Goal: Complete application form: Complete application form

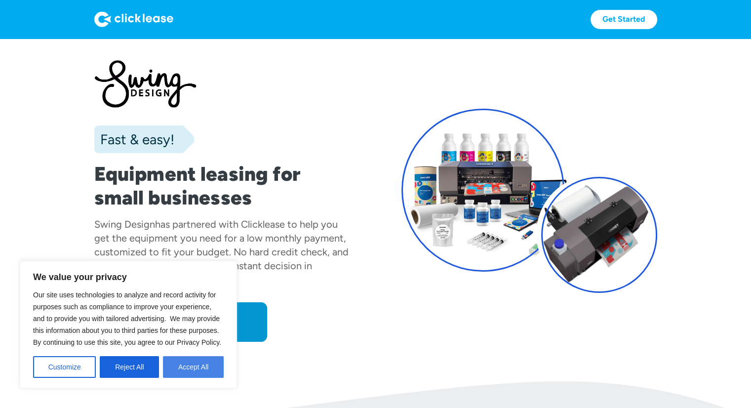
click at [186, 364] on button "Accept All" at bounding box center [193, 367] width 61 height 22
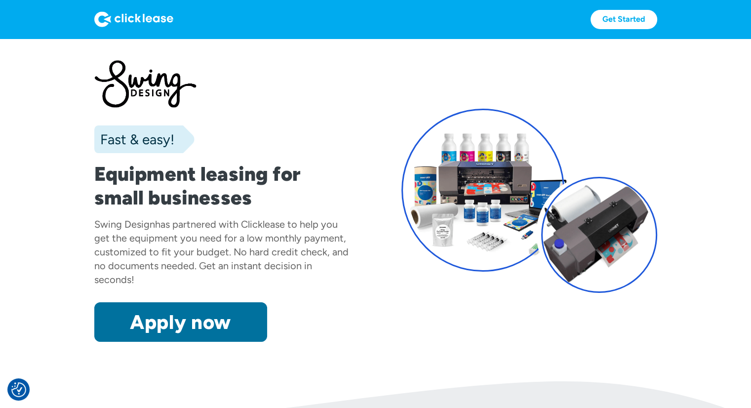
click at [181, 314] on link "Apply now" at bounding box center [180, 322] width 173 height 40
